Goal: Task Accomplishment & Management: Use online tool/utility

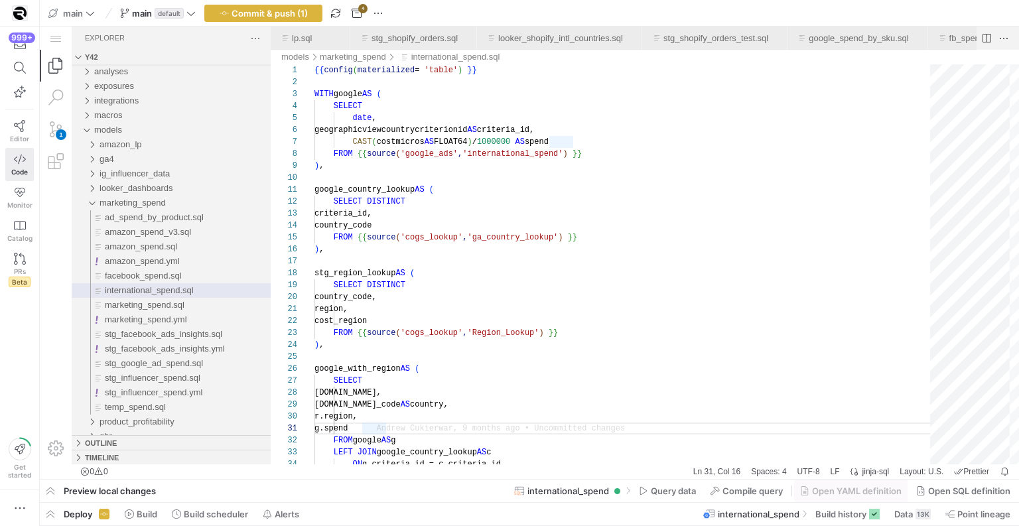
scroll to position [0, 72]
type textarea "google_country_lookup AS ( SELECT DISTINCT criteria_id, country_code FROM {{ so…"
